Goal: Information Seeking & Learning: Get advice/opinions

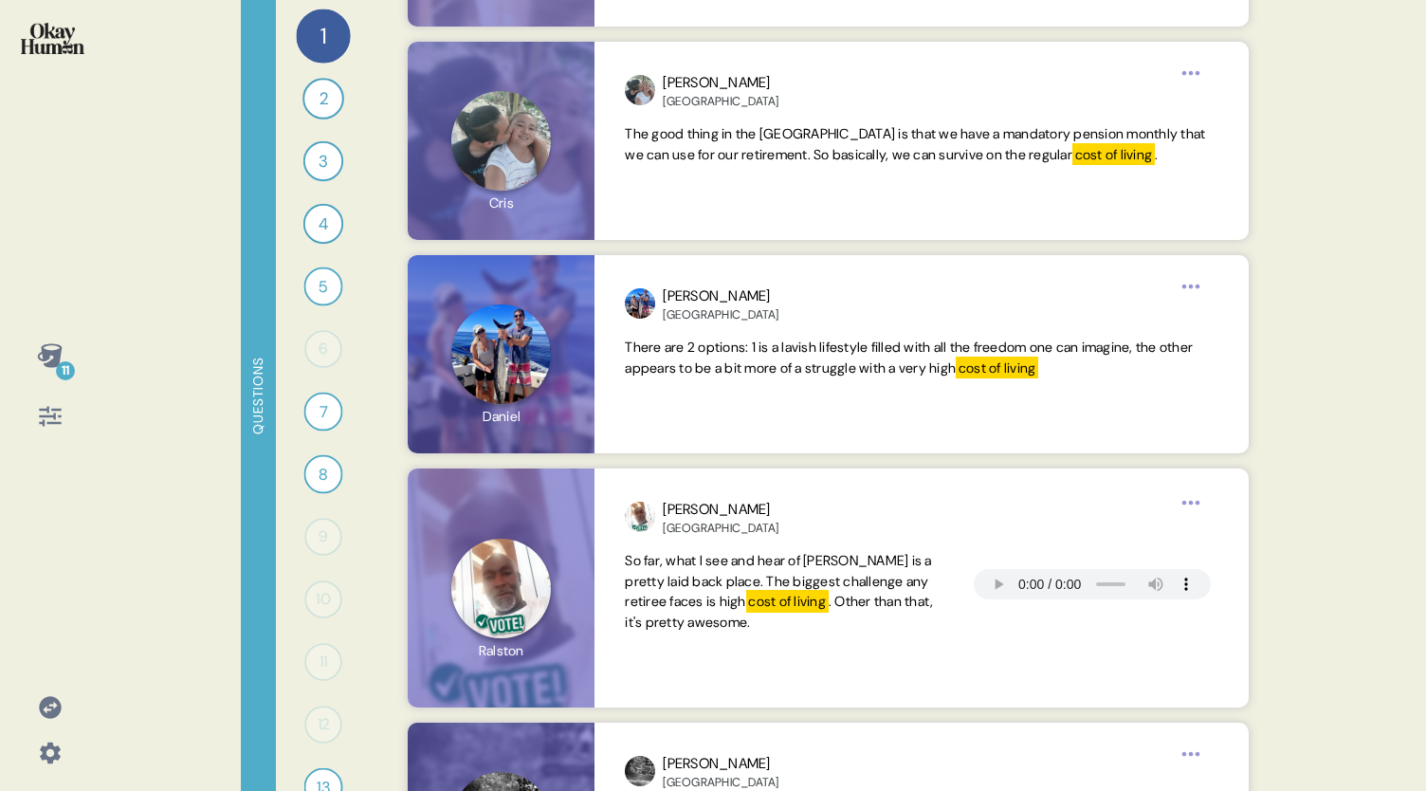
scroll to position [3190, 0]
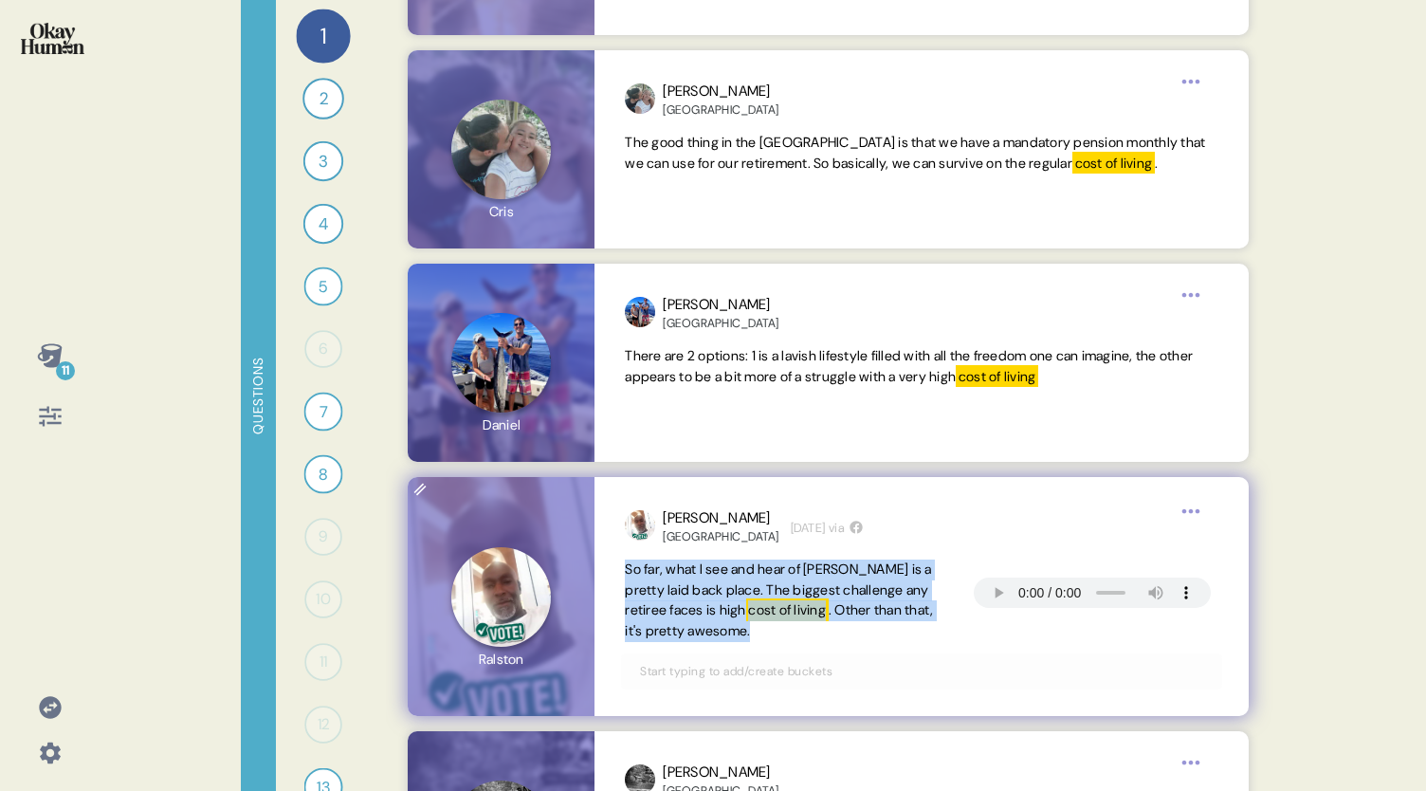
drag, startPoint x: 771, startPoint y: 638, endPoint x: 616, endPoint y: 571, distance: 168.6
click at [616, 571] on div "[PERSON_NAME][GEOGRAPHIC_DATA] [DATE] via So far, what I see and hear of Cayman…" at bounding box center [921, 596] width 653 height 239
copy span "So far, what I see and hear of [PERSON_NAME] is a pretty laid back place. The b…"
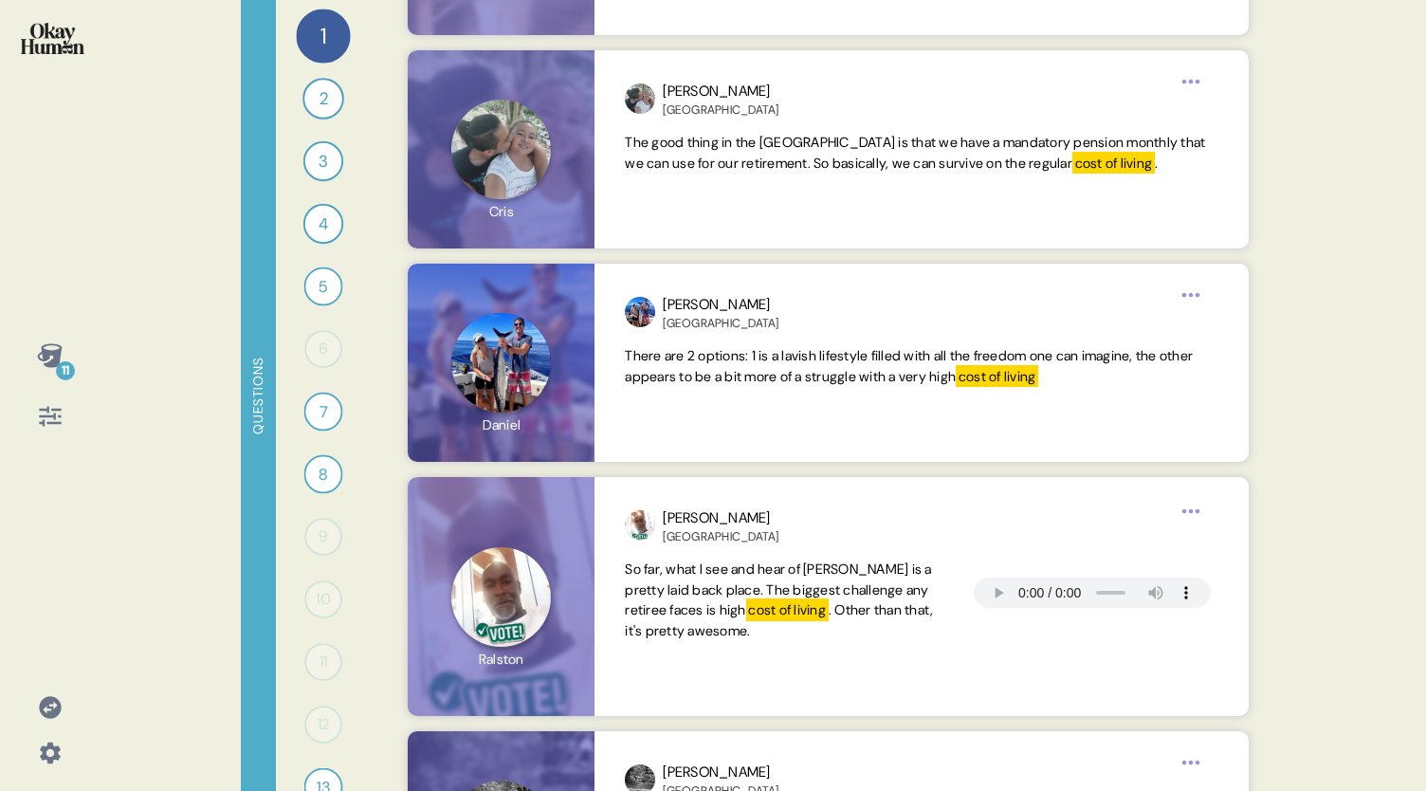
click at [1396, 268] on div "11 Questions 1 What does a *good* retirement look like in your country for regu…" at bounding box center [713, 395] width 1426 height 791
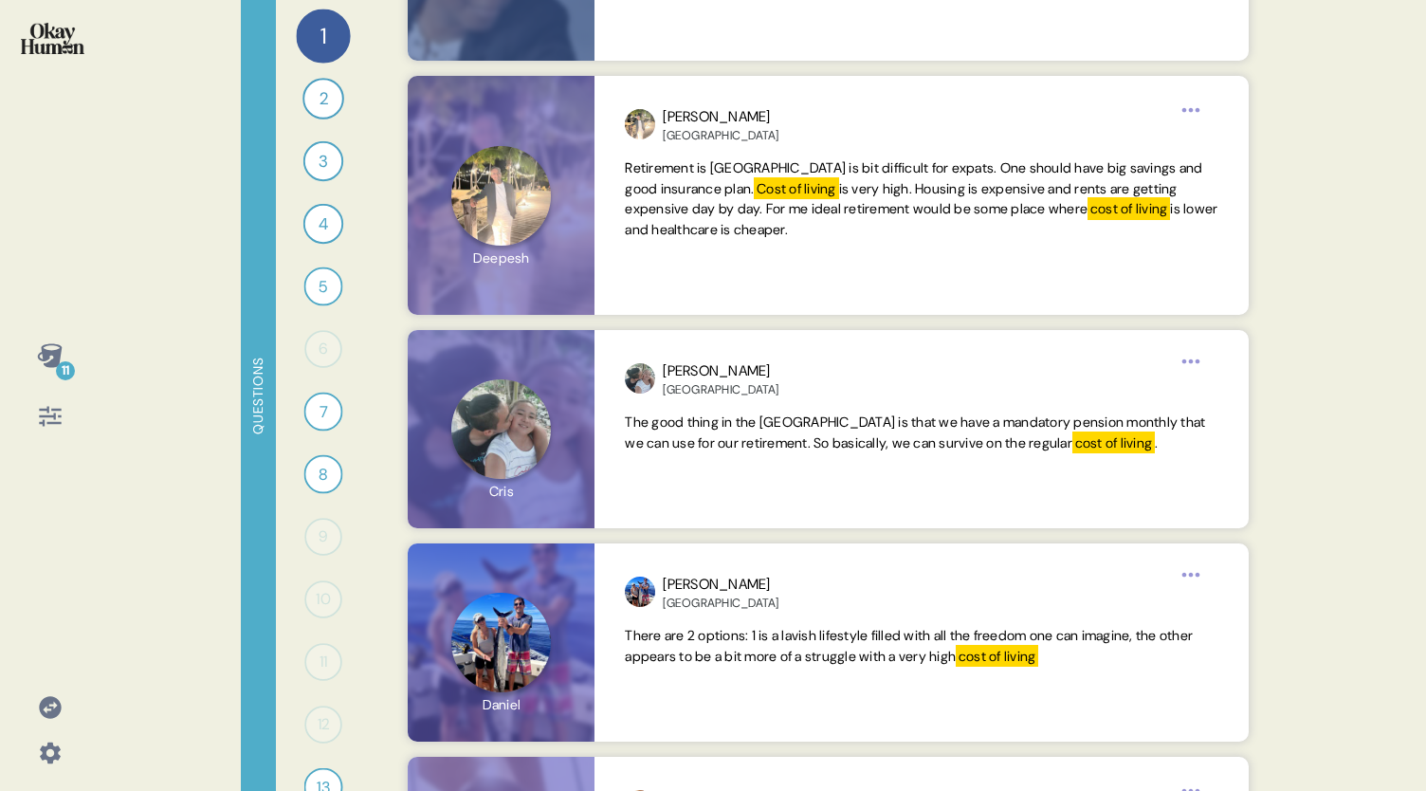
scroll to position [2894, 0]
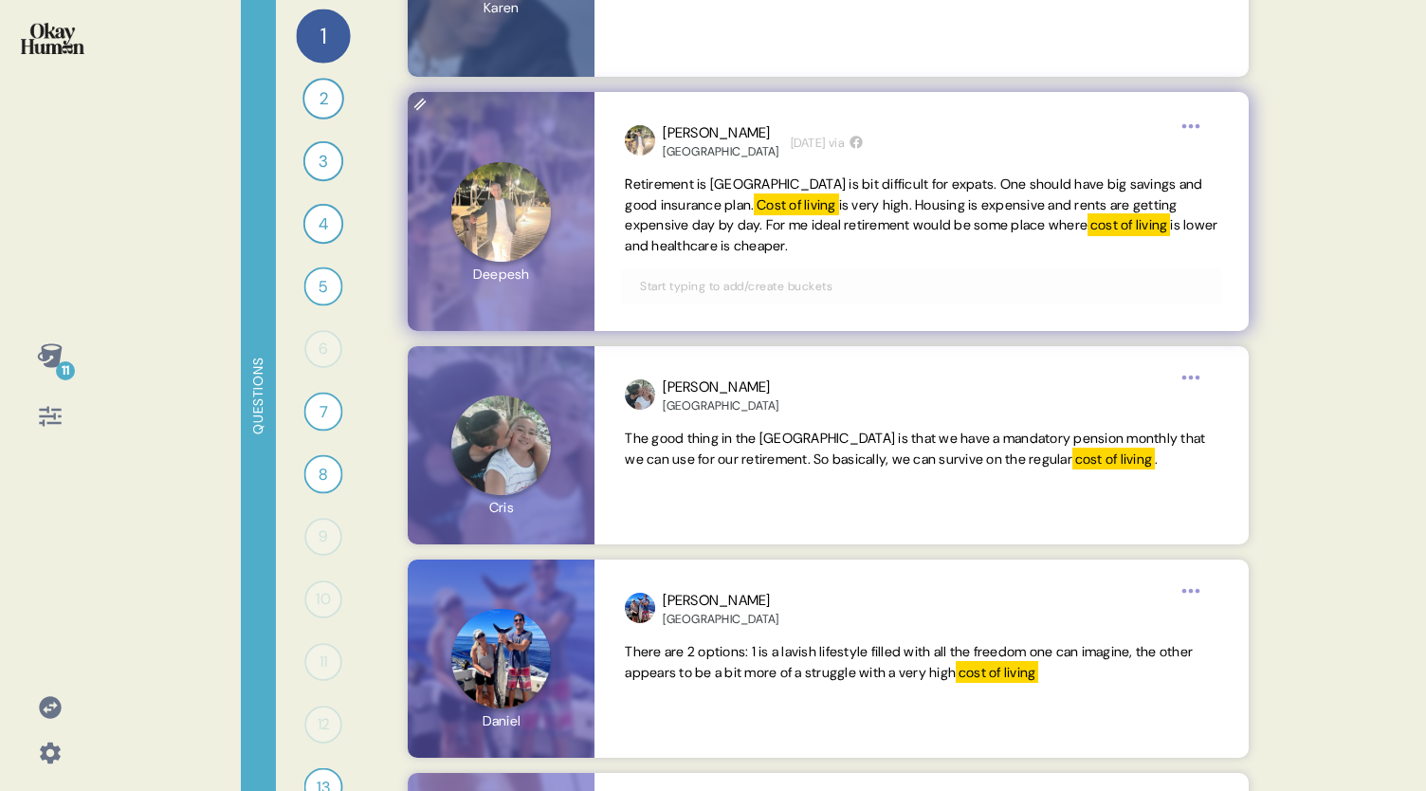
drag, startPoint x: 939, startPoint y: 244, endPoint x: 622, endPoint y: 185, distance: 322.2
click at [622, 185] on div "[PERSON_NAME][GEOGRAPHIC_DATA] [DATE] via Retirement is [GEOGRAPHIC_DATA] is bi…" at bounding box center [921, 211] width 653 height 239
copy span "Retirement is [GEOGRAPHIC_DATA] is bit difficult for expats. One should have bi…"
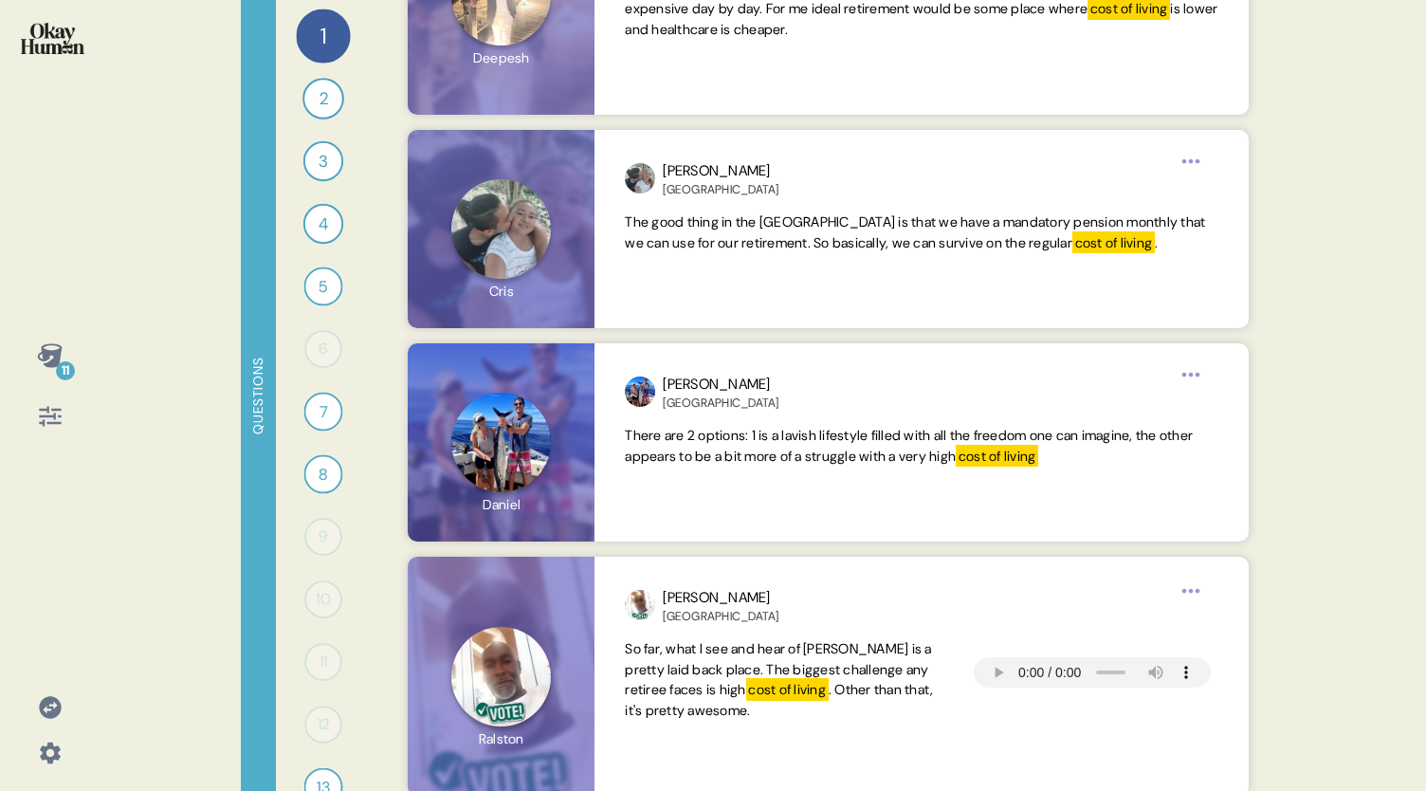
scroll to position [3114, 0]
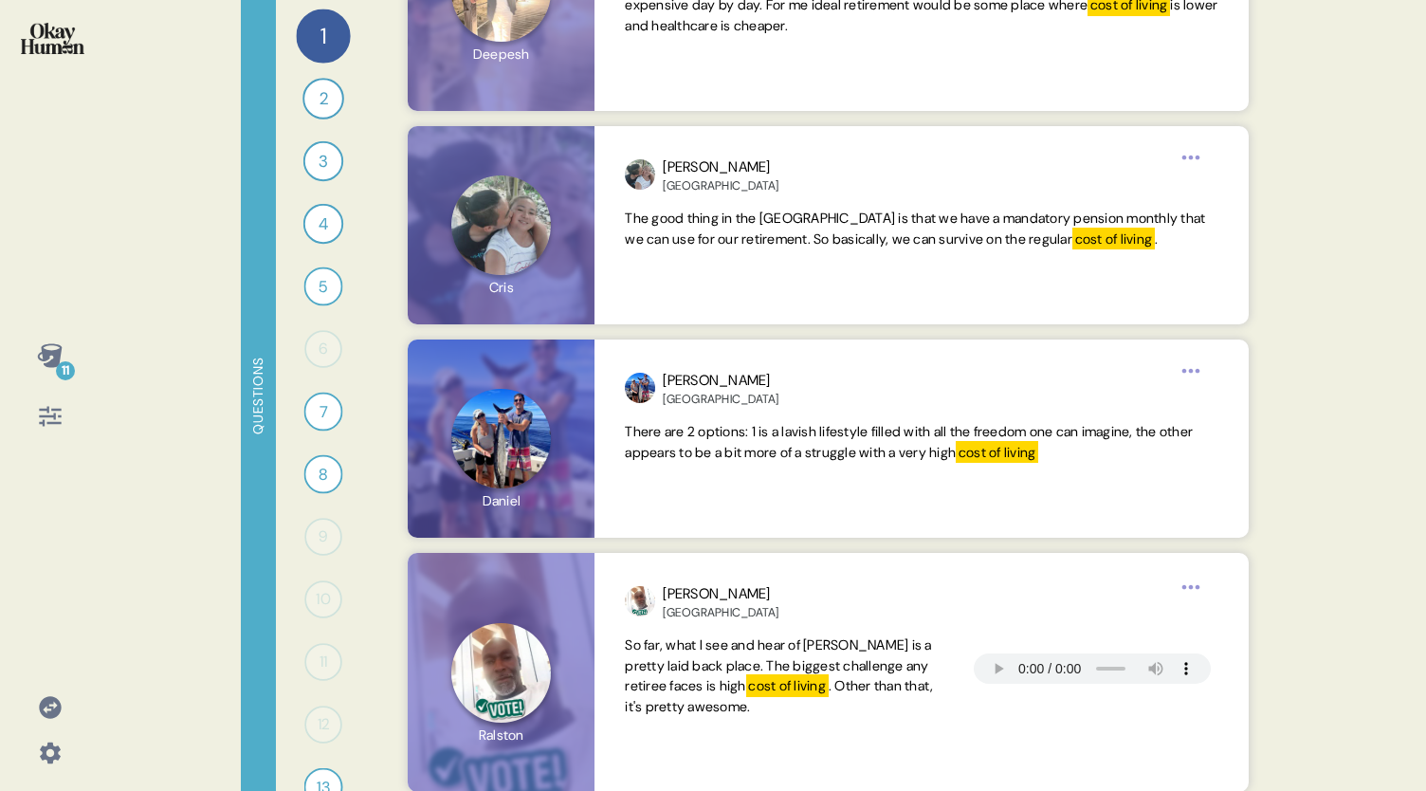
click at [1314, 507] on div "11 Questions 1 What does a *good* retirement look like in your country for regu…" at bounding box center [713, 395] width 1426 height 791
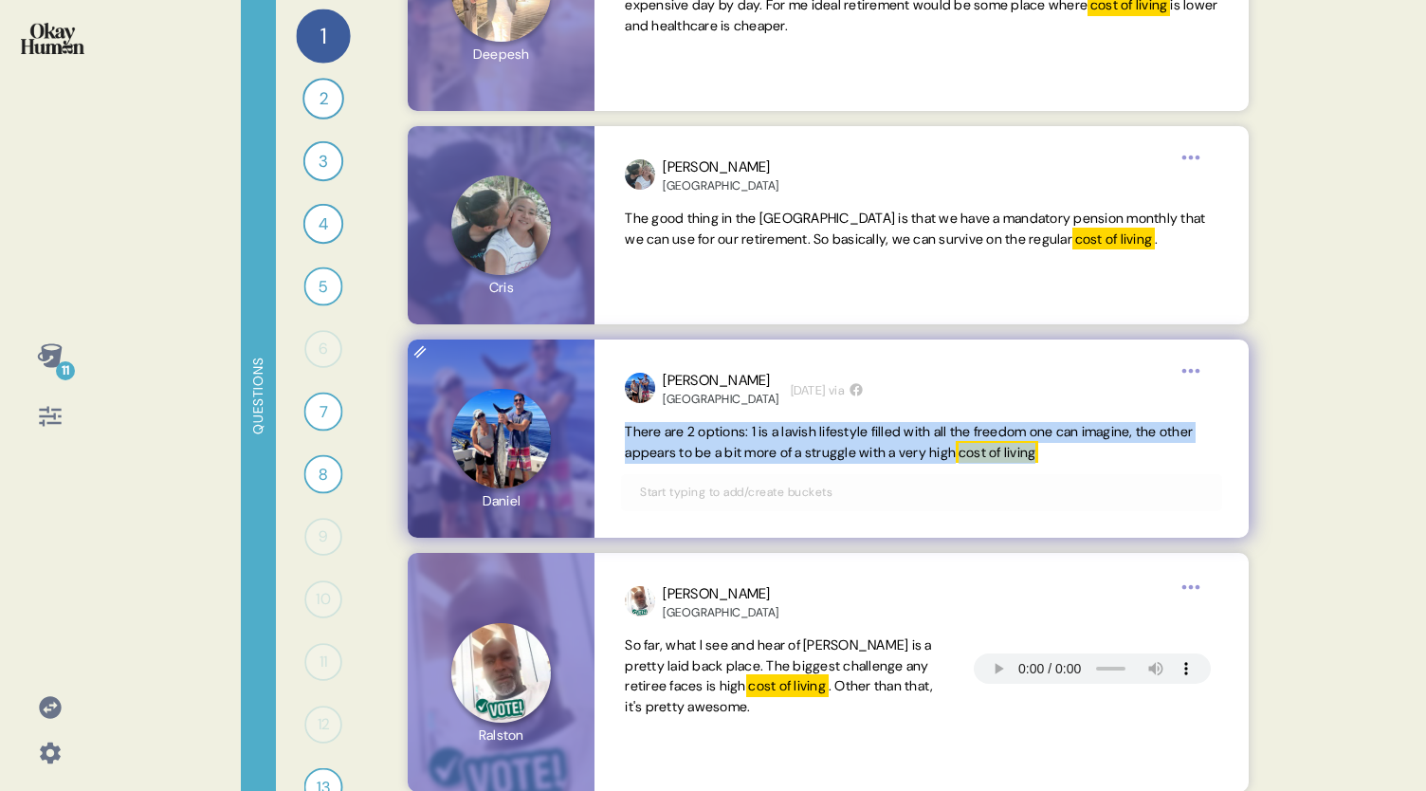
drag, startPoint x: 627, startPoint y: 431, endPoint x: 1130, endPoint y: 443, distance: 503.7
click at [1130, 443] on span "There are 2 options: 1 is a lavish lifestyle filled with all the freedom one ca…" at bounding box center [921, 443] width 593 height 42
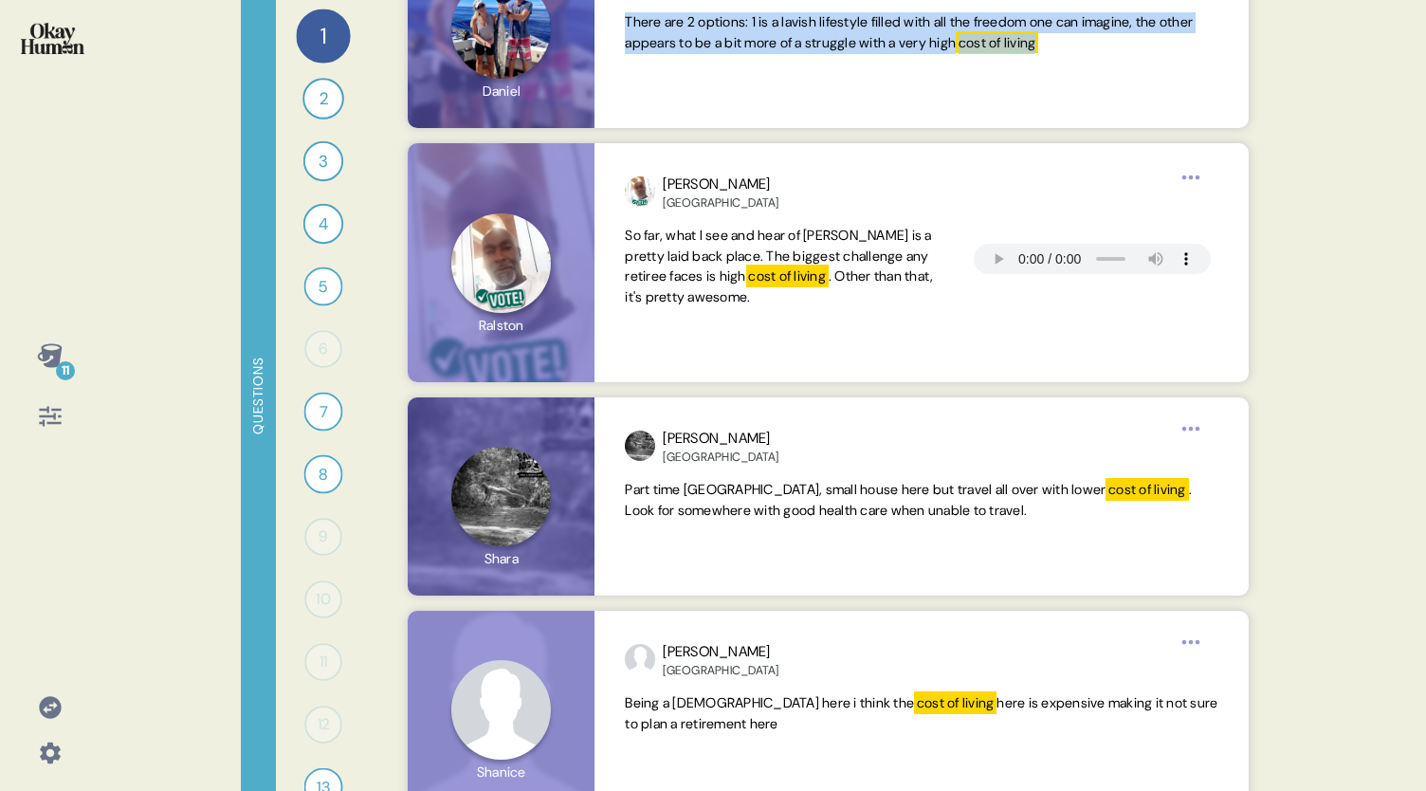
scroll to position [3528, 0]
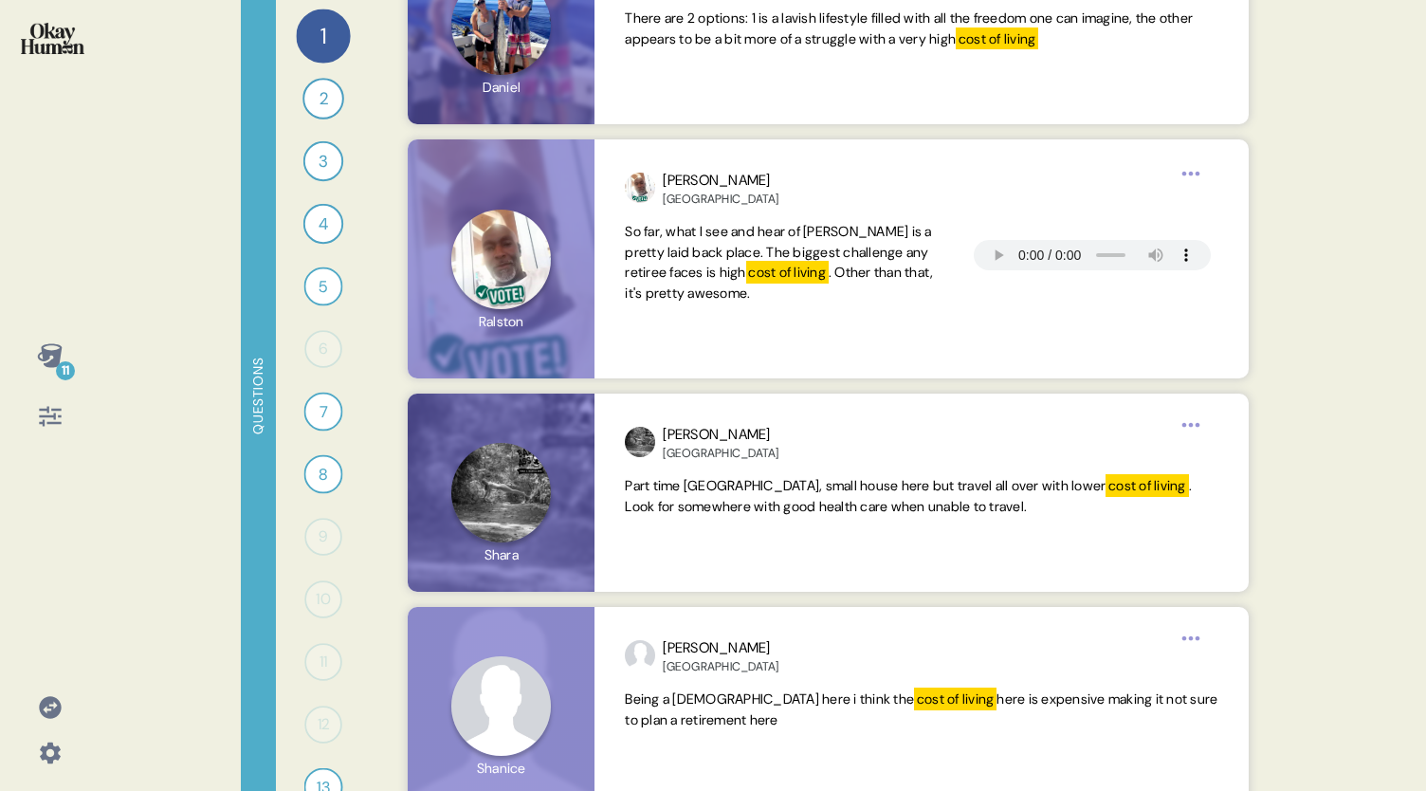
click at [1303, 568] on div "11 Questions 1 What does a *good* retirement look like in your country for regu…" at bounding box center [713, 395] width 1426 height 791
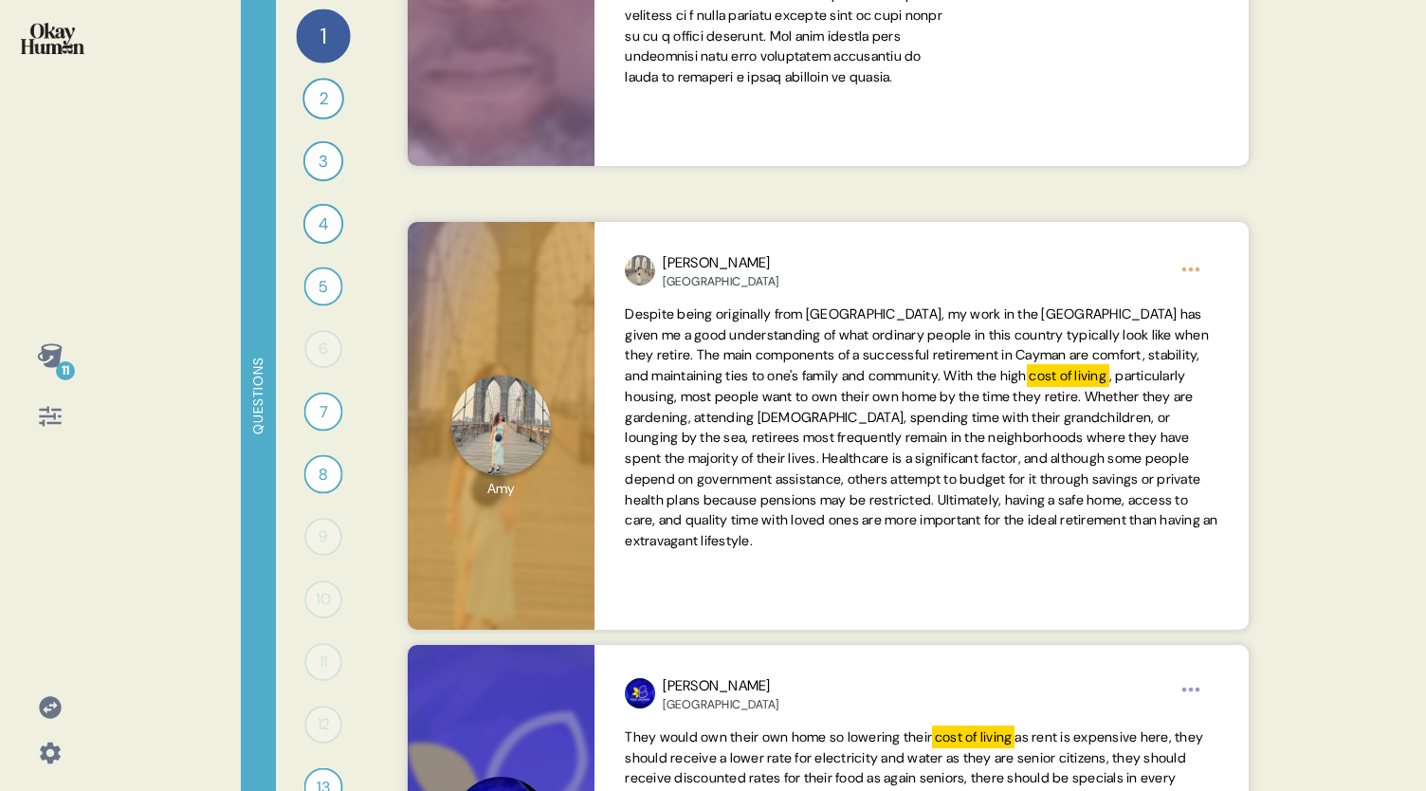
scroll to position [884, 0]
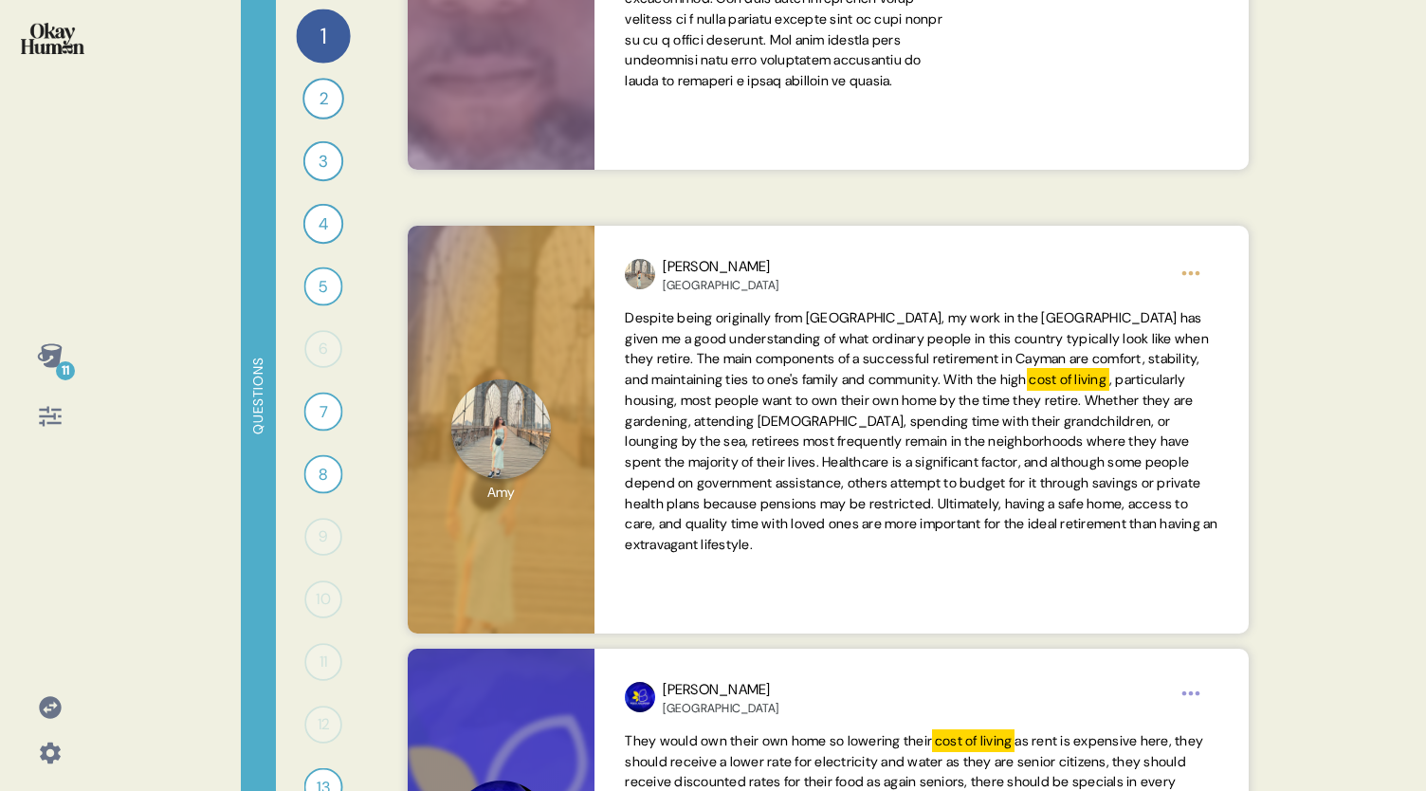
click at [1336, 392] on div "11 Questions 1 What does a *good* retirement look like in your country for regu…" at bounding box center [713, 395] width 1426 height 791
